Goal: Transaction & Acquisition: Purchase product/service

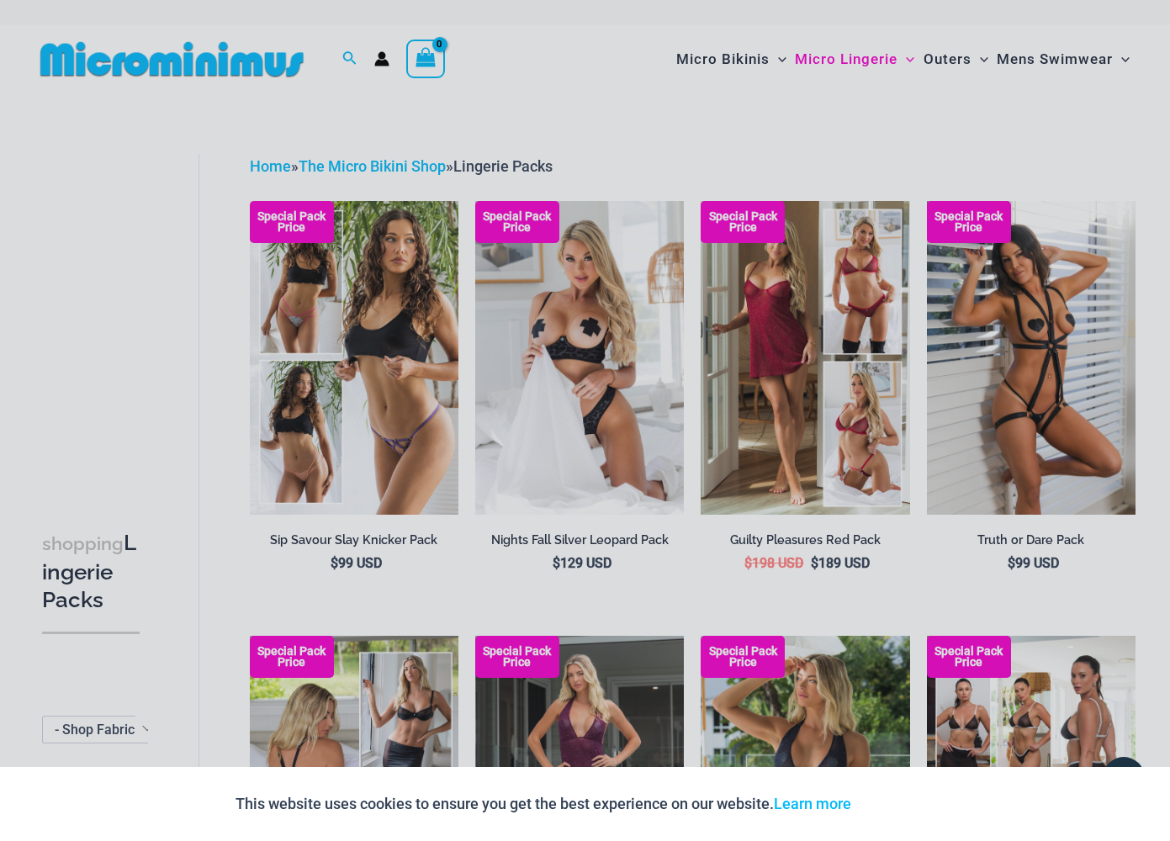
scroll to position [8, 0]
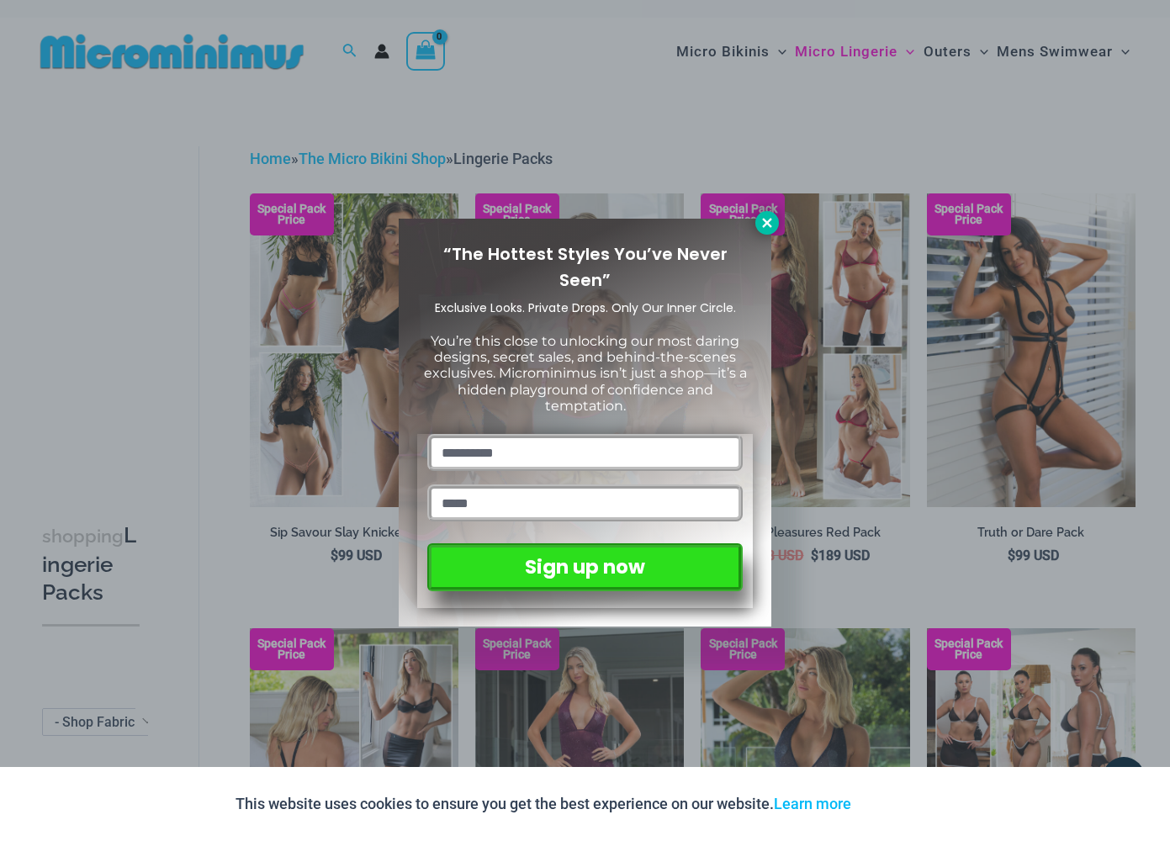
click at [761, 223] on icon at bounding box center [767, 222] width 15 height 15
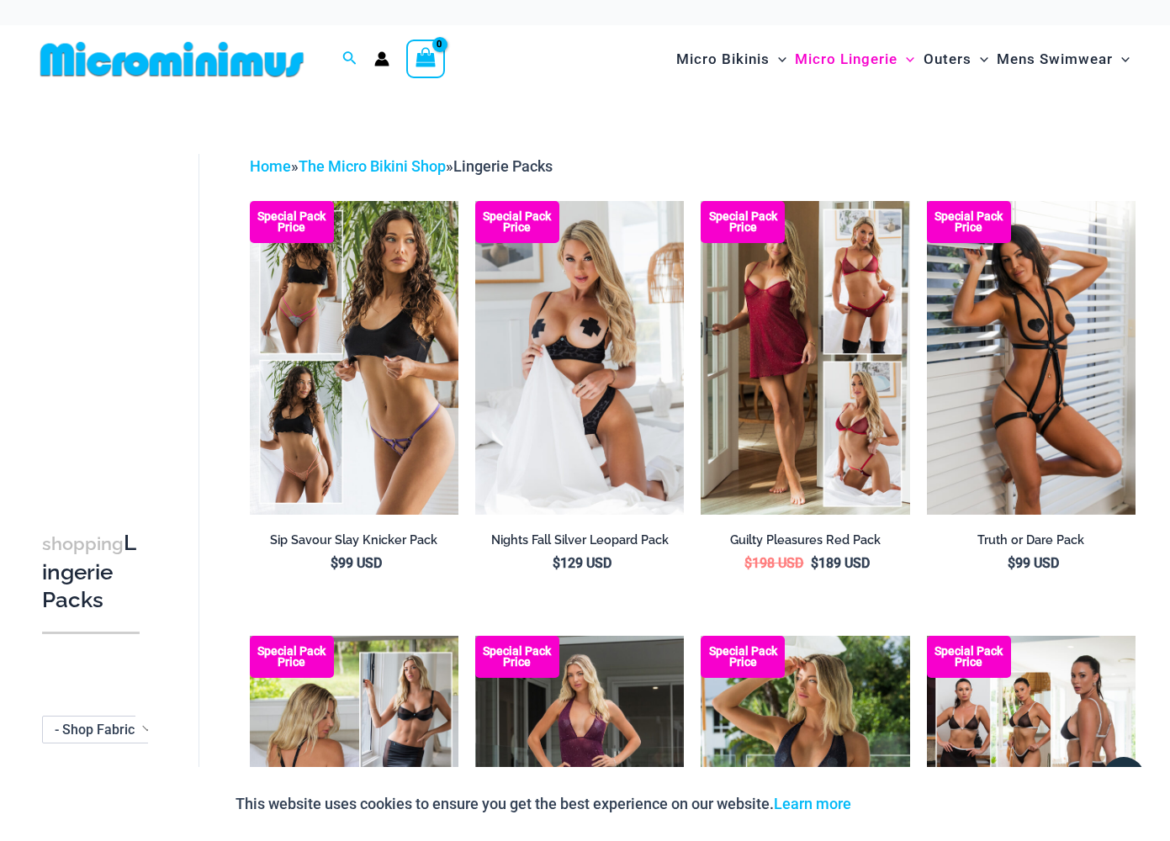
scroll to position [0, 0]
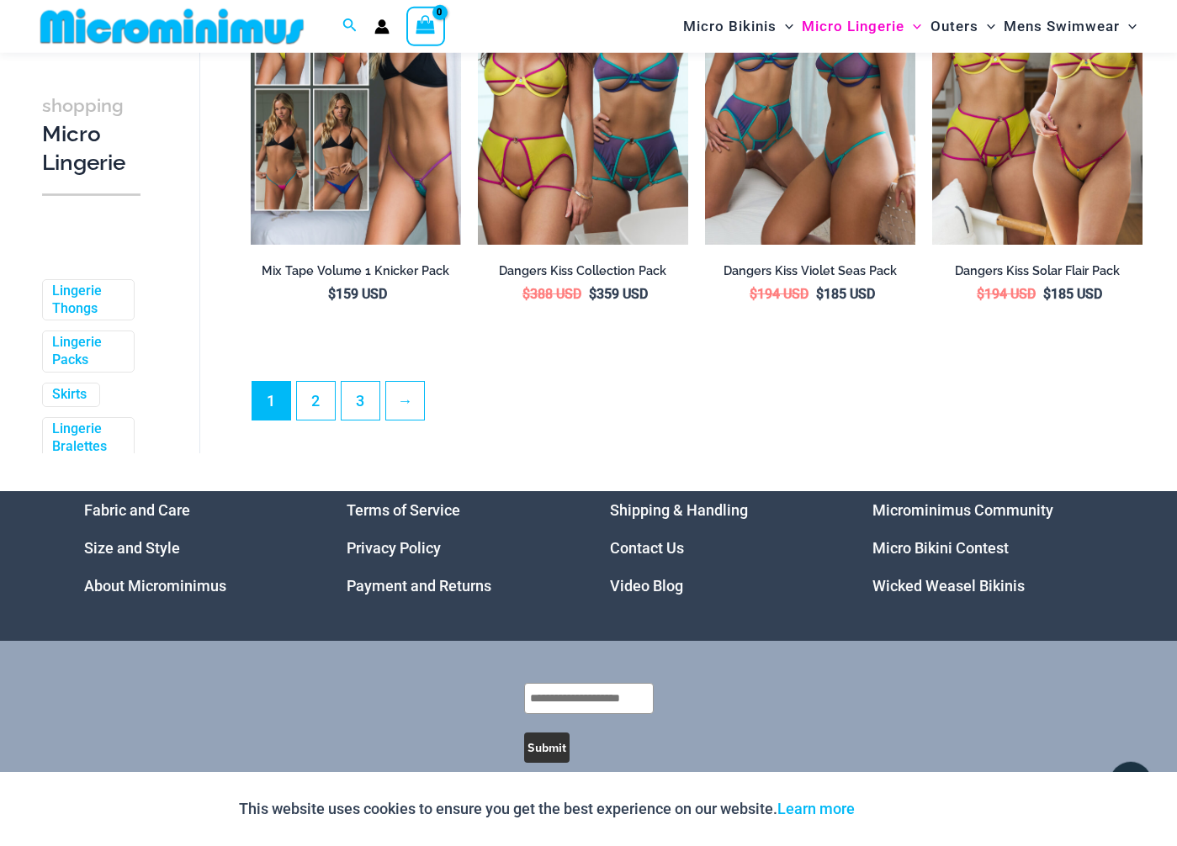
scroll to position [3732, 0]
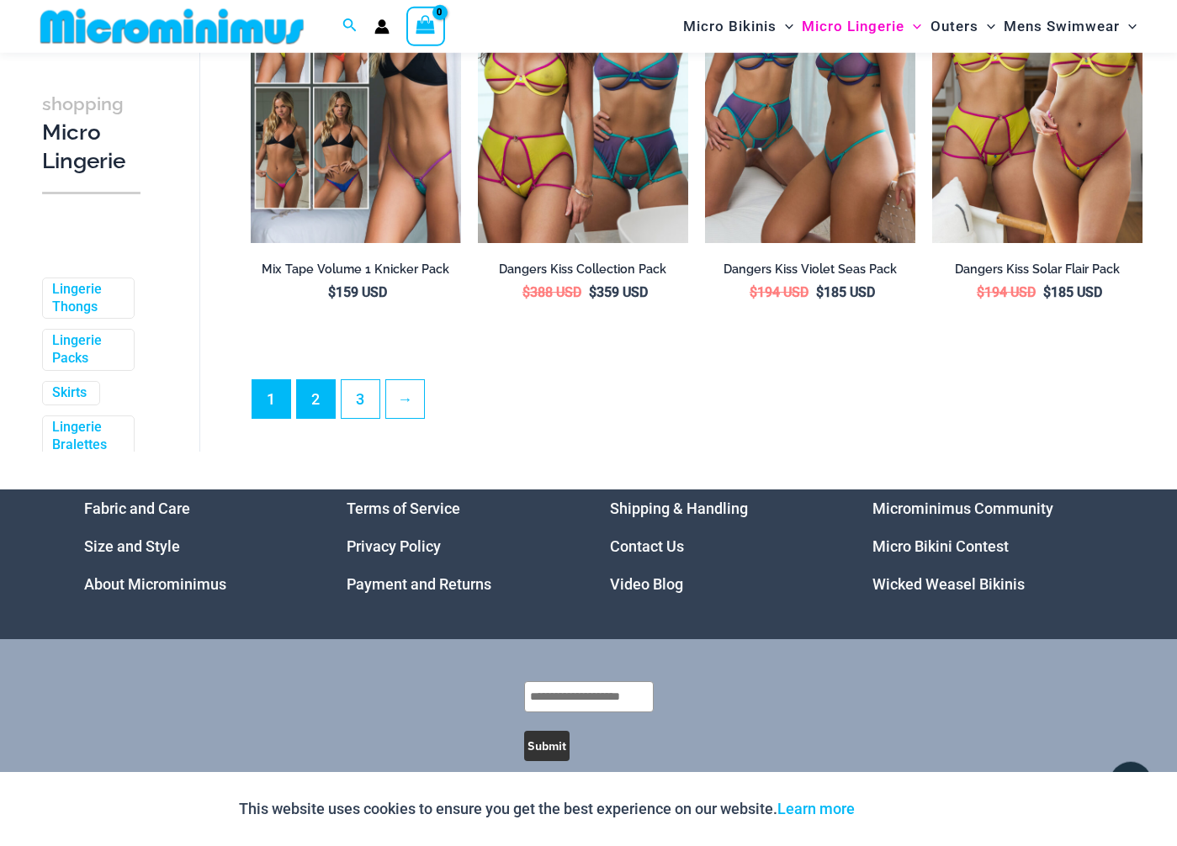
click at [320, 399] on link "2" at bounding box center [316, 399] width 38 height 38
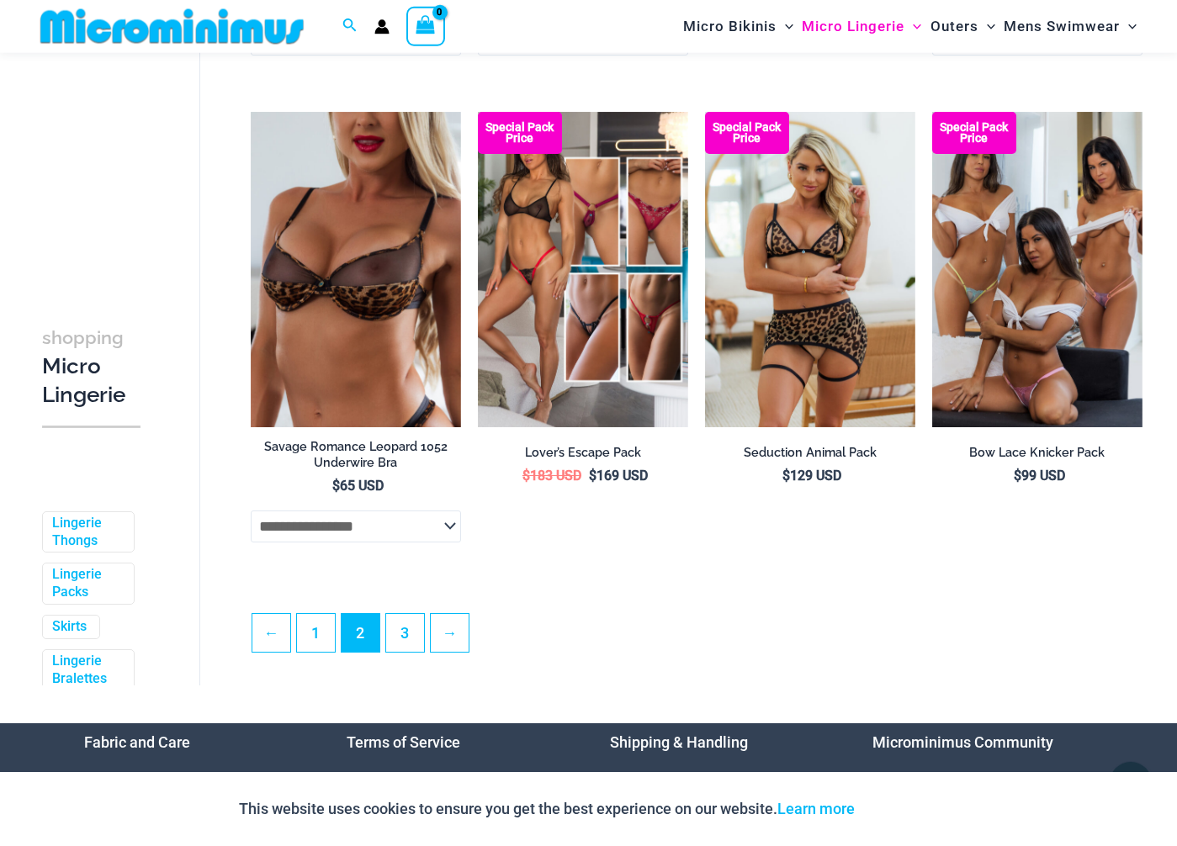
scroll to position [3486, 0]
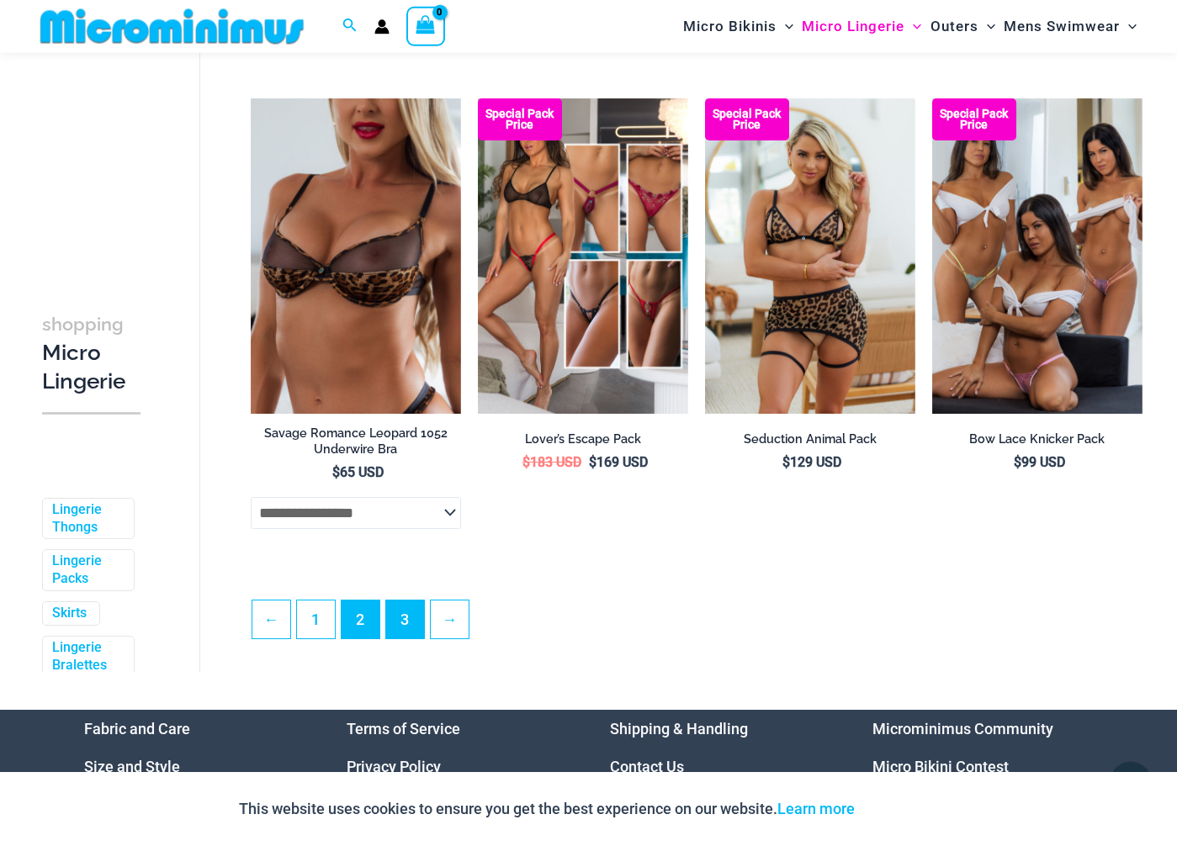
click at [412, 623] on link "3" at bounding box center [405, 620] width 38 height 38
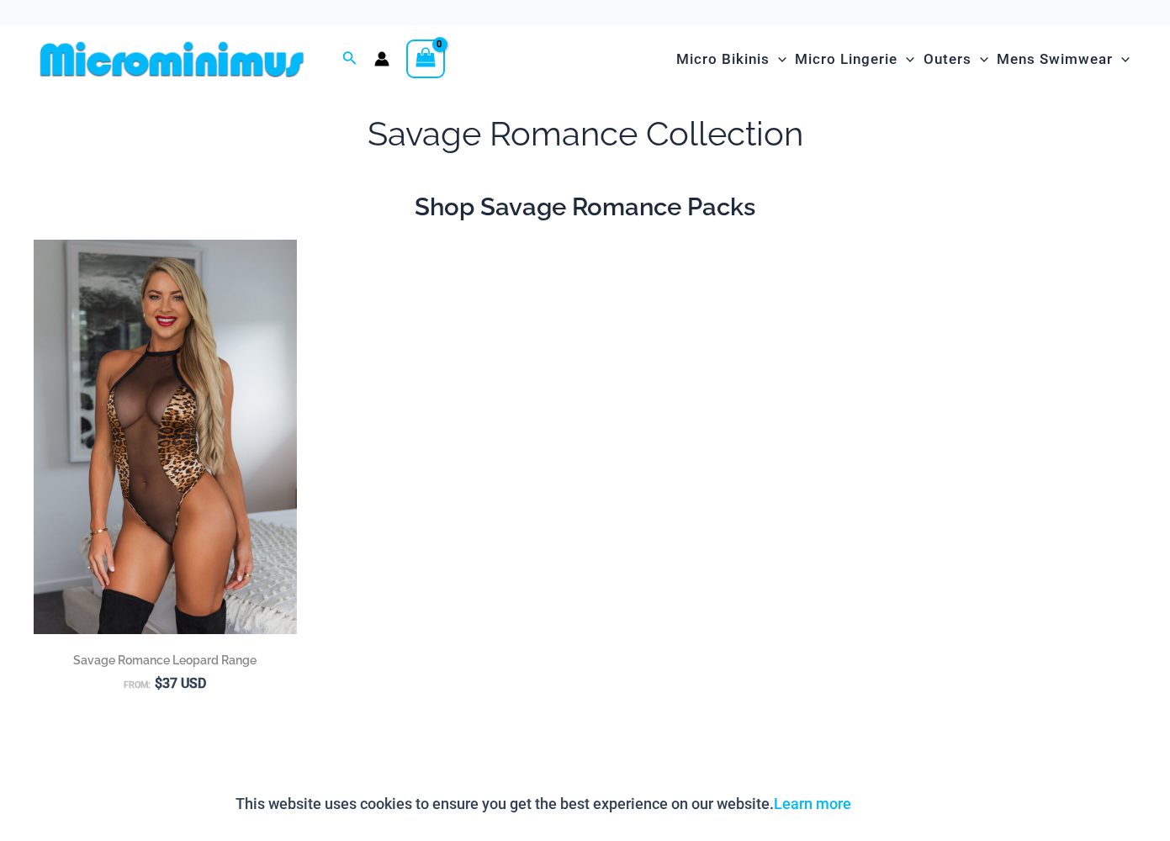
click at [271, 57] on img at bounding box center [172, 59] width 277 height 38
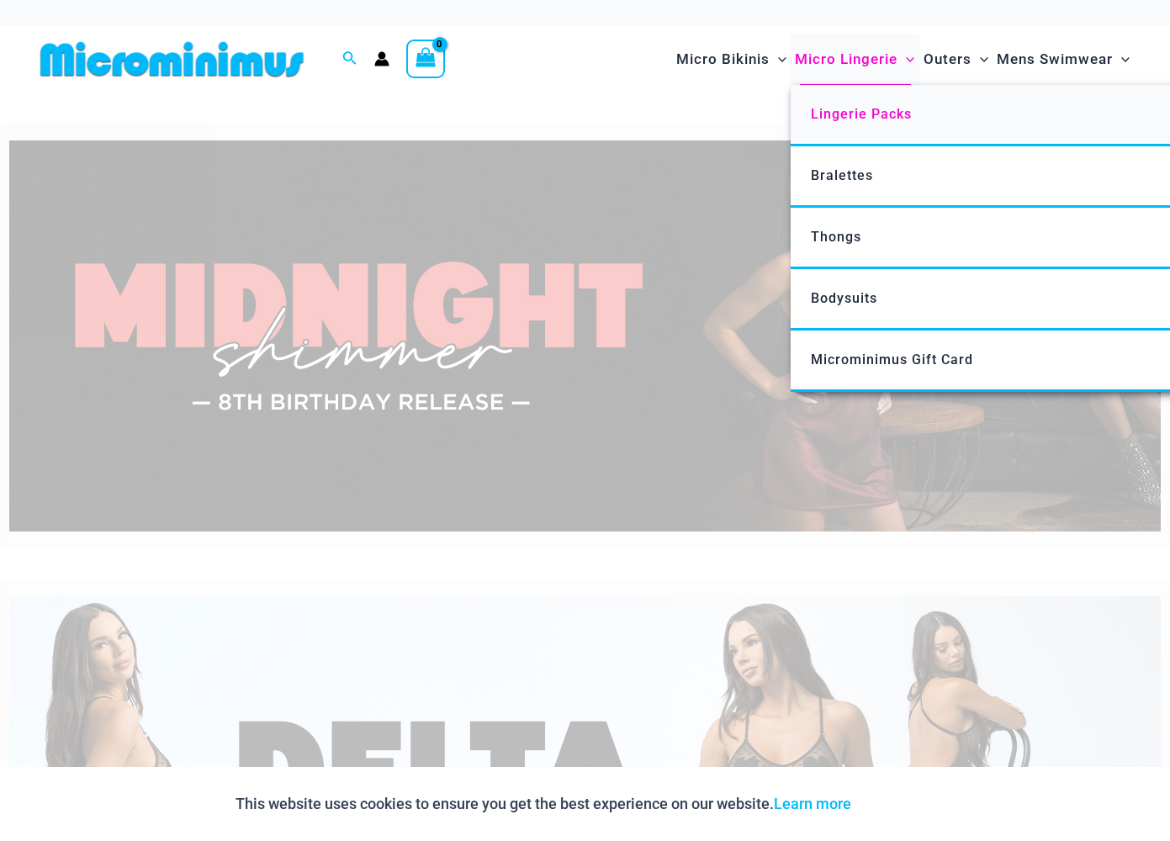
click at [878, 113] on span "Lingerie Packs" at bounding box center [861, 114] width 101 height 16
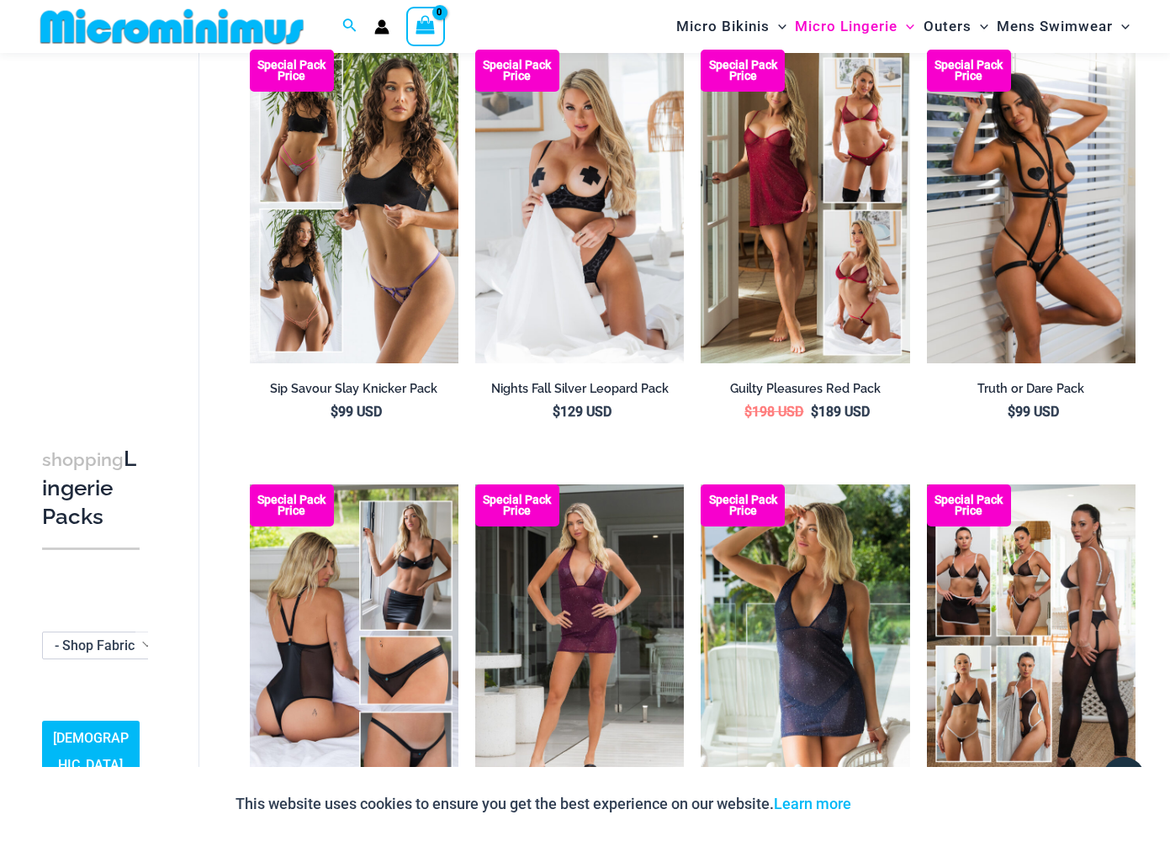
scroll to position [135, 0]
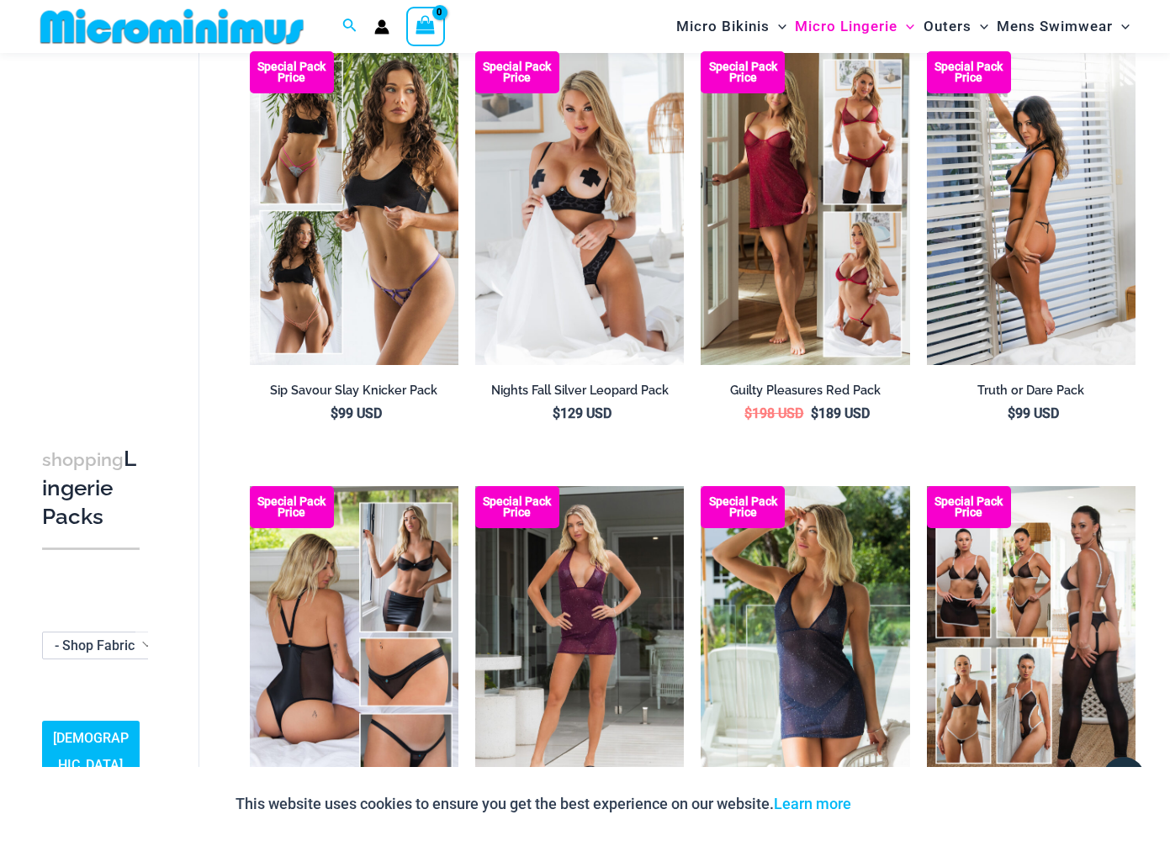
click at [1004, 204] on img at bounding box center [1031, 208] width 209 height 314
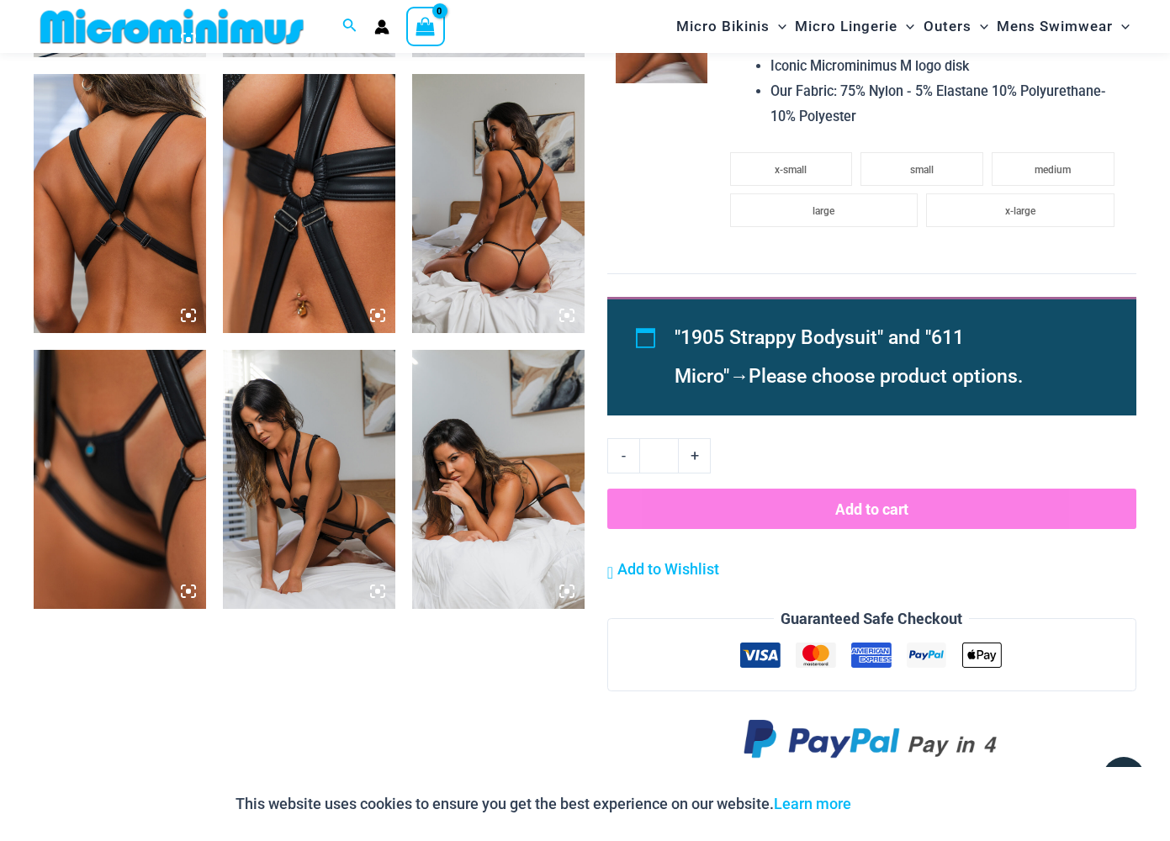
scroll to position [1202, 0]
